Goal: Task Accomplishment & Management: Use online tool/utility

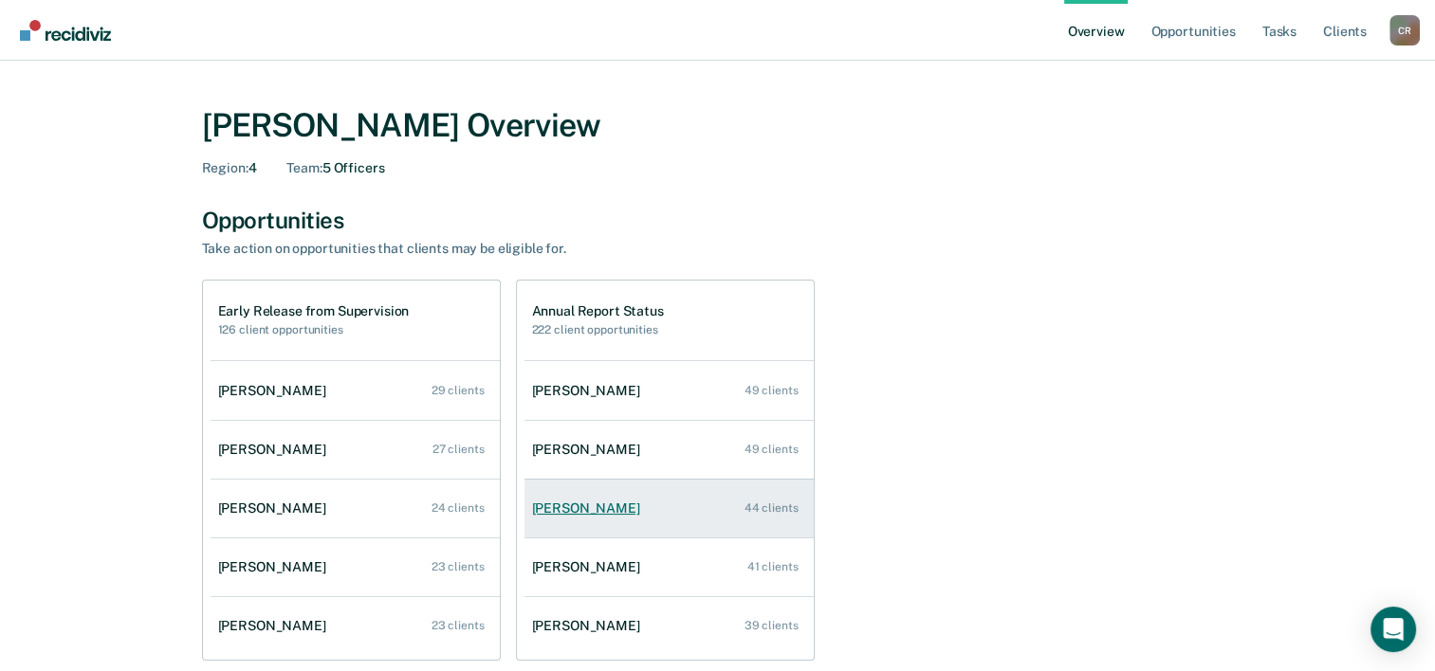
click at [569, 516] on div "[PERSON_NAME]" at bounding box center [590, 509] width 116 height 16
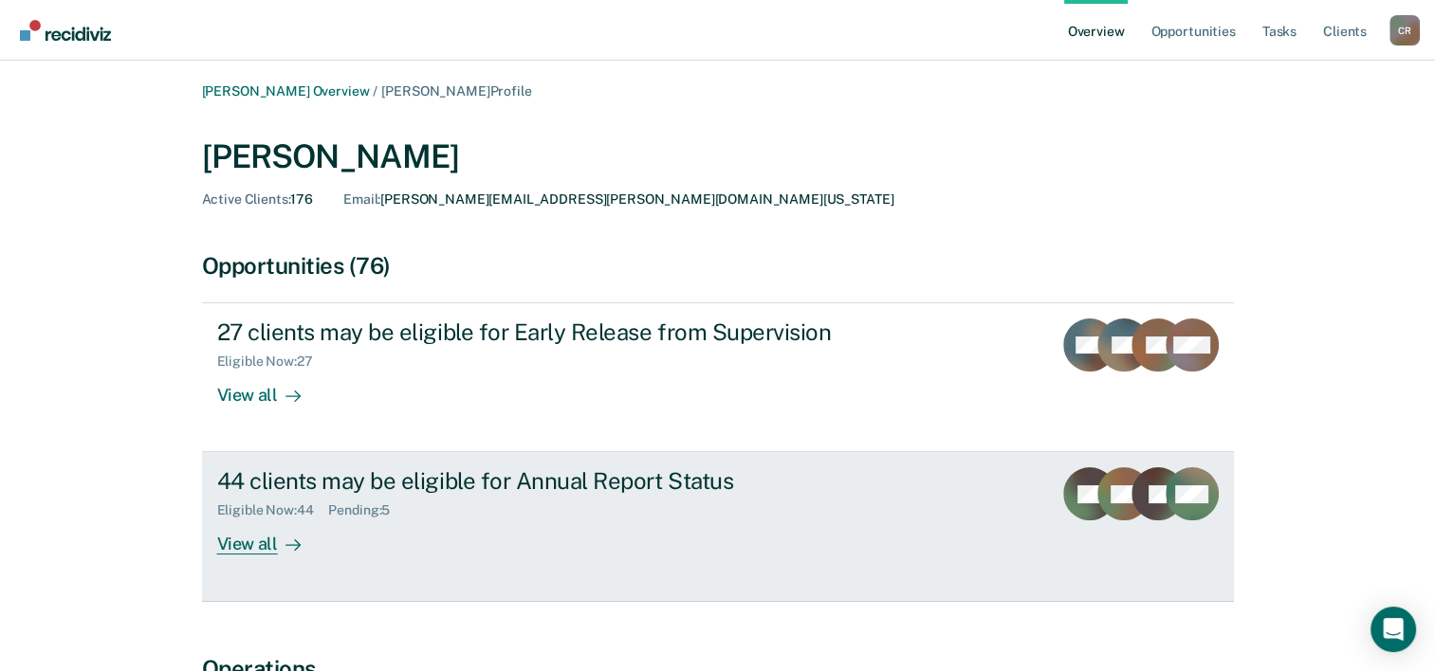
click at [231, 546] on div "View all" at bounding box center [270, 537] width 106 height 37
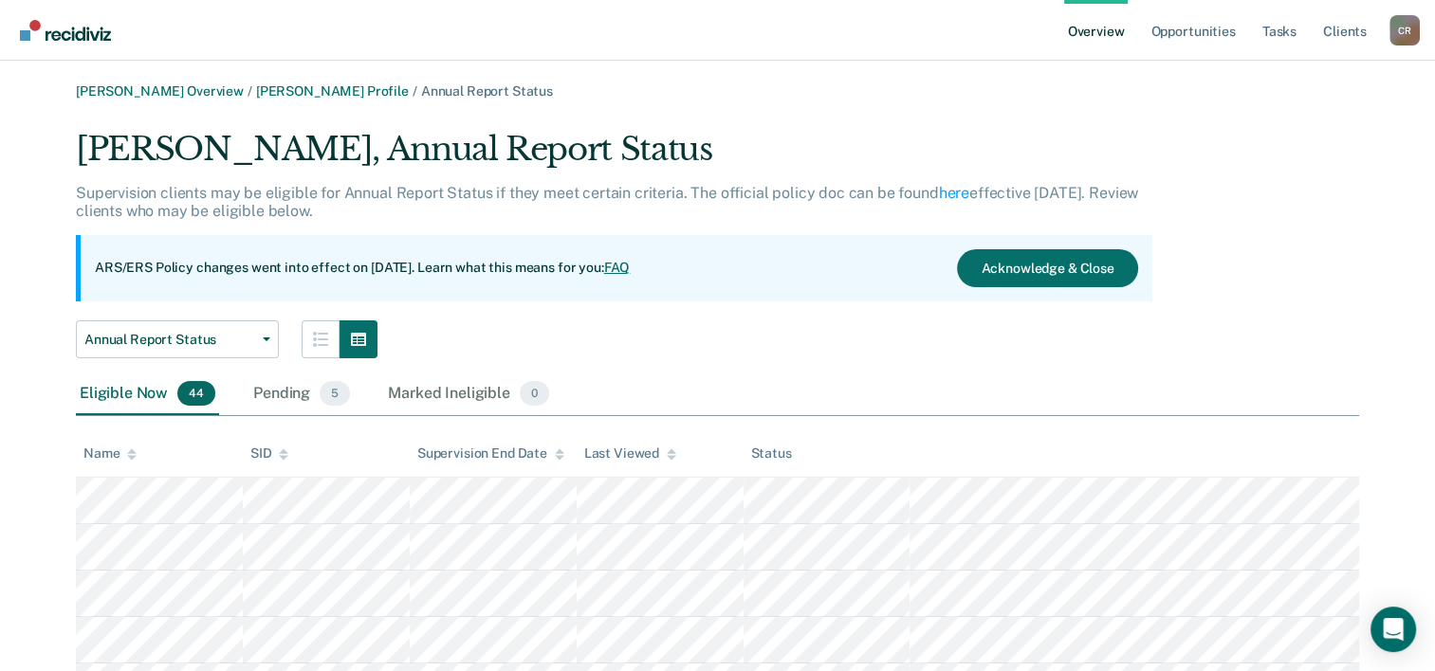
click at [308, 387] on div "Pending 5" at bounding box center [301, 395] width 104 height 42
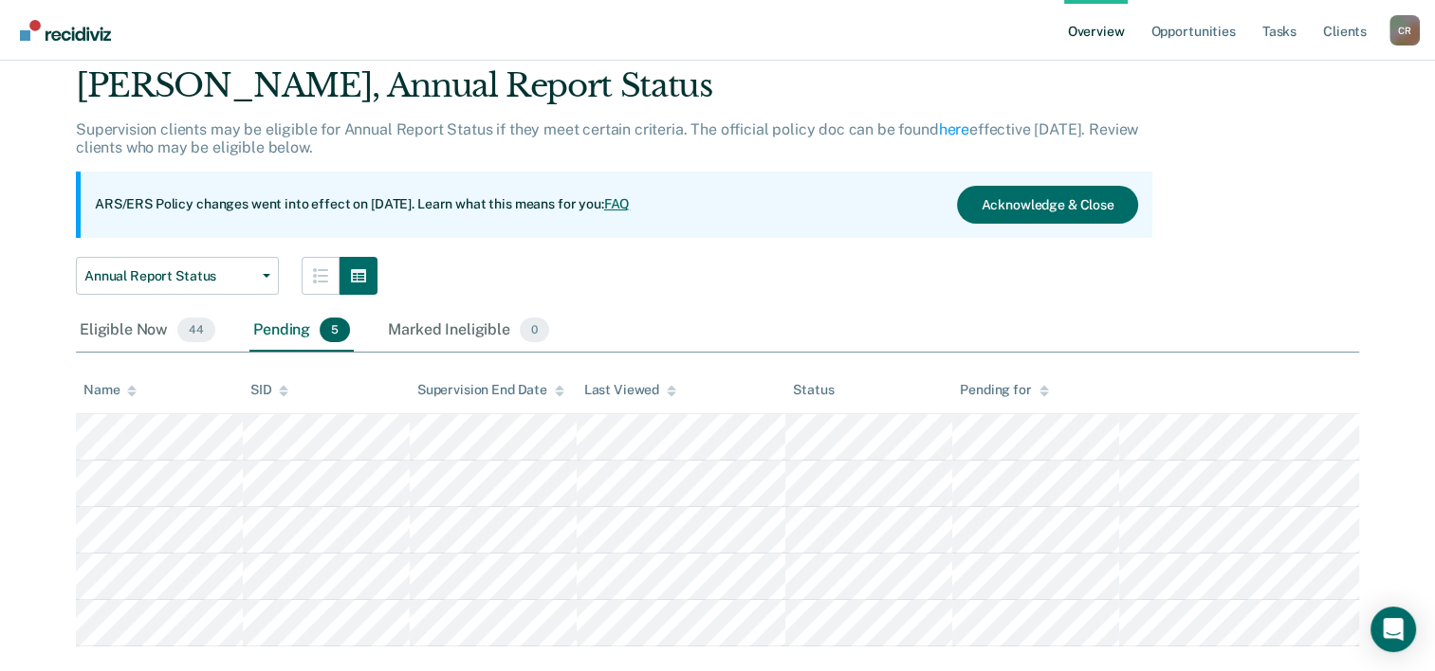
scroll to position [99, 0]
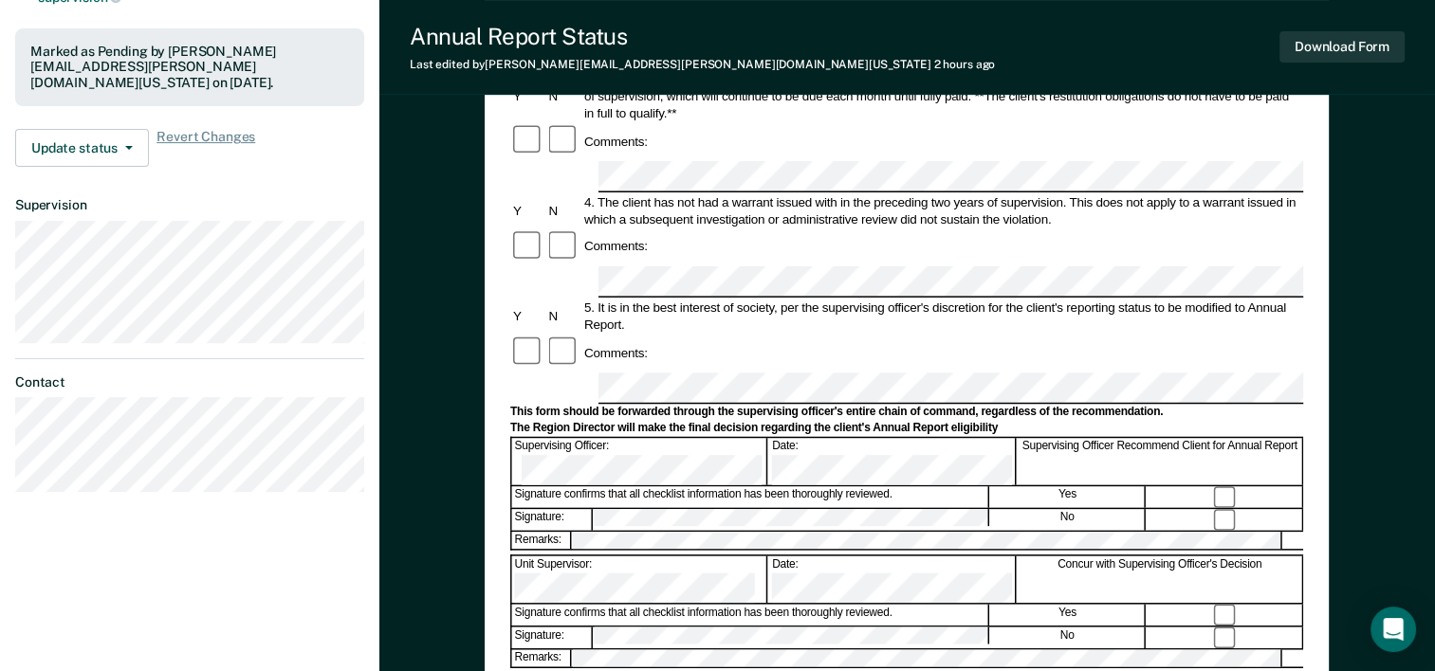
scroll to position [449, 0]
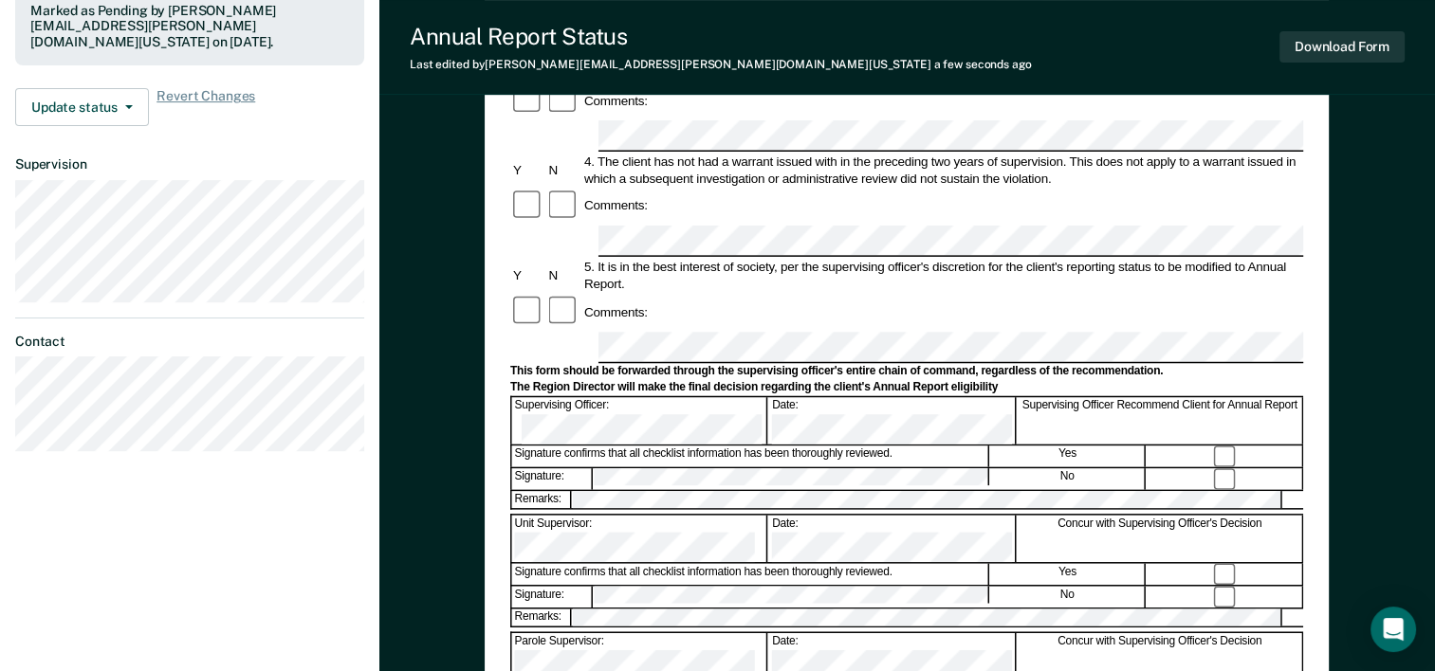
scroll to position [638, 0]
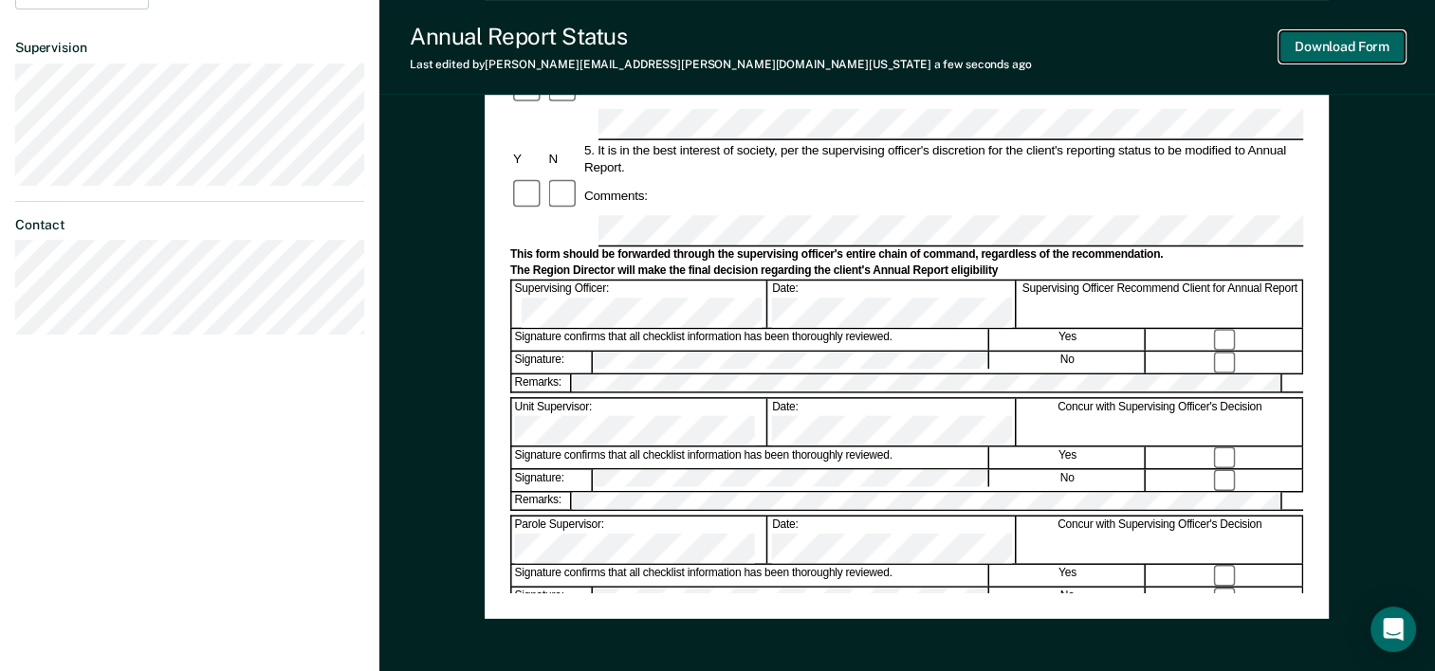
click at [1316, 53] on button "Download Form" at bounding box center [1341, 46] width 125 height 31
